Goal: Task Accomplishment & Management: Use online tool/utility

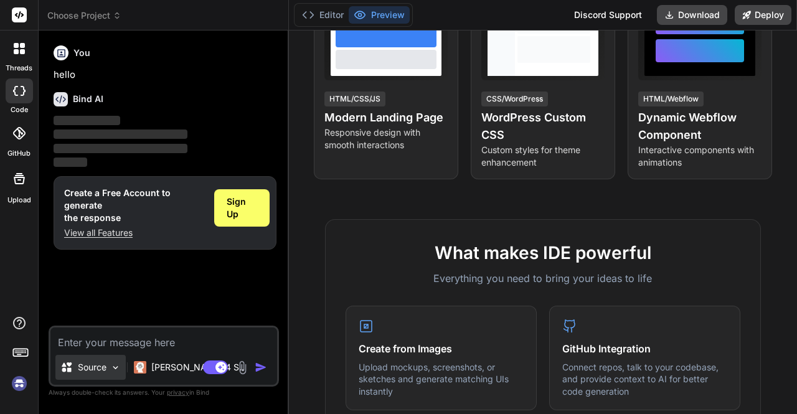
click at [105, 371] on div "Source" at bounding box center [90, 367] width 70 height 25
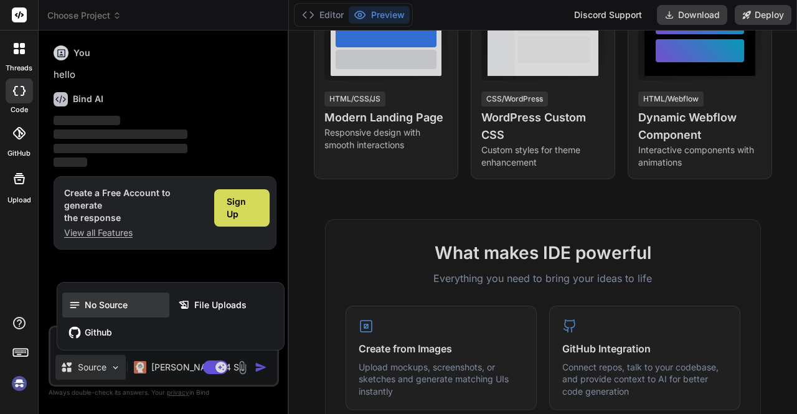
click at [125, 298] on div "No Source" at bounding box center [115, 305] width 107 height 25
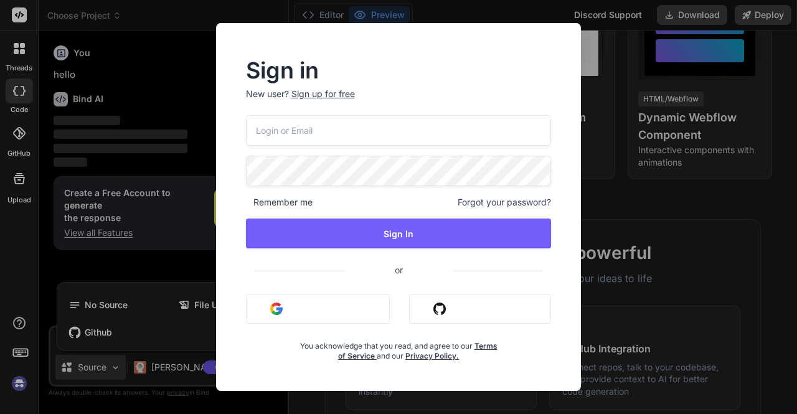
click at [125, 298] on div "Sign in New user? Sign up for free Remember me Forgot your password? Sign In or…" at bounding box center [398, 207] width 797 height 414
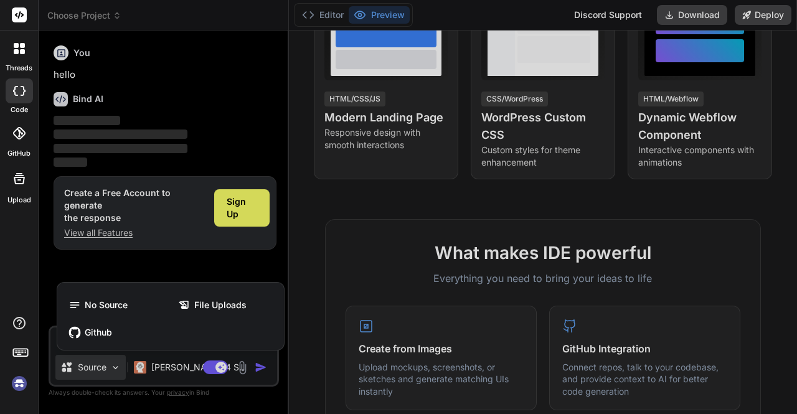
drag, startPoint x: 797, startPoint y: 211, endPoint x: 776, endPoint y: 95, distance: 117.7
click at [776, 95] on div at bounding box center [398, 207] width 797 height 414
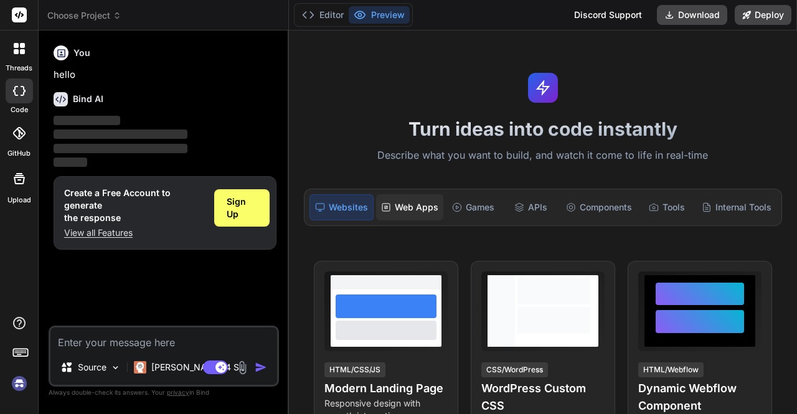
click at [418, 209] on div "Web Apps" at bounding box center [409, 207] width 67 height 26
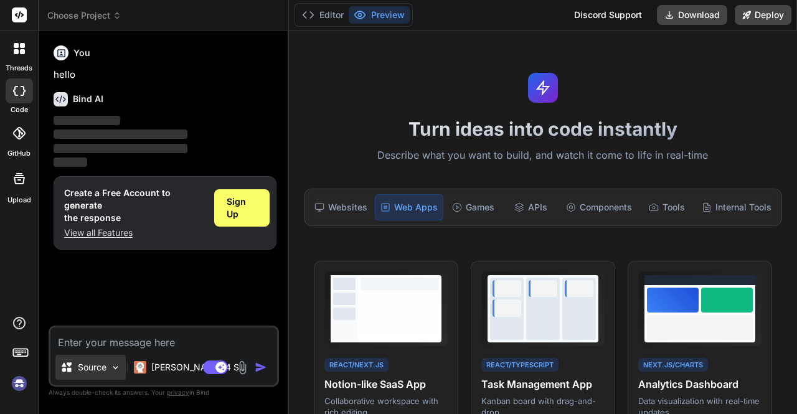
click at [116, 375] on div "Source" at bounding box center [90, 367] width 70 height 25
type textarea "x"
